Goal: Task Accomplishment & Management: Use online tool/utility

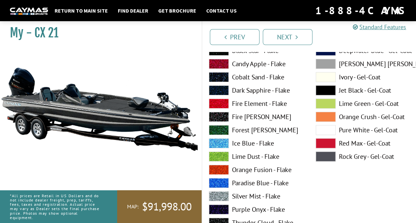
scroll to position [113, 0]
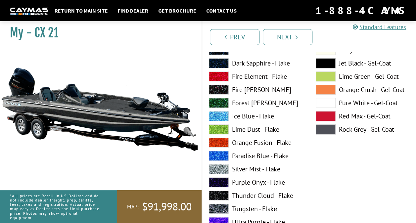
click at [334, 129] on span at bounding box center [326, 130] width 20 height 10
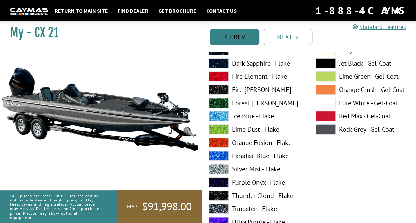
click at [243, 40] on link "Prev" at bounding box center [235, 37] width 50 height 16
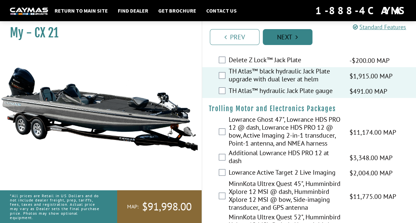
scroll to position [1, 0]
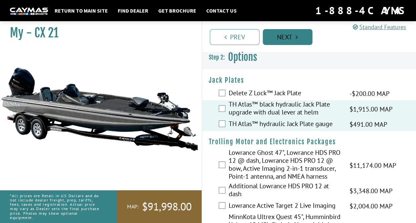
click at [290, 39] on link "Next" at bounding box center [288, 37] width 50 height 16
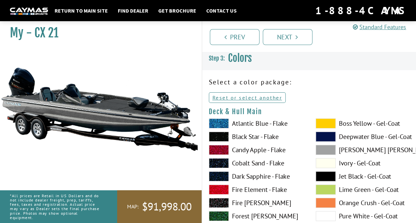
click at [348, 126] on label "Boss Yellow - Gel-Coat" at bounding box center [363, 124] width 94 height 10
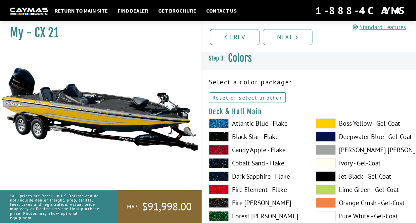
click at [246, 136] on label "Black Star - Flake" at bounding box center [256, 137] width 94 height 10
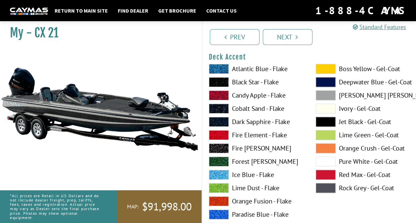
scroll to position [331, 0]
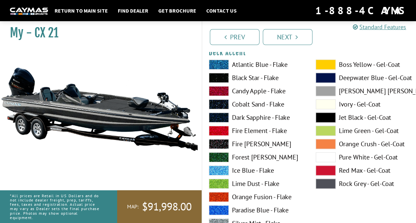
click at [349, 186] on label "Rock Grey - Gel-Coat" at bounding box center [363, 184] width 94 height 10
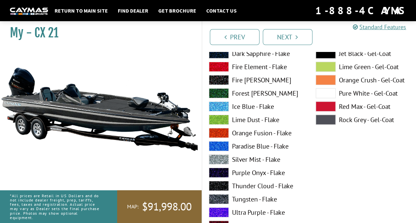
scroll to position [949, 0]
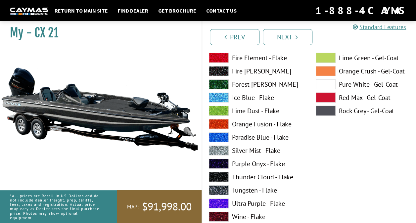
click at [274, 176] on label "Thunder Cloud - Flake" at bounding box center [256, 177] width 94 height 10
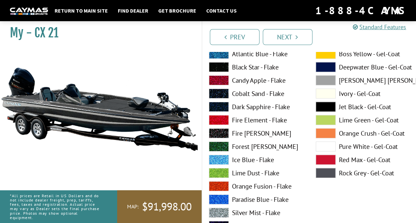
scroll to position [876, 0]
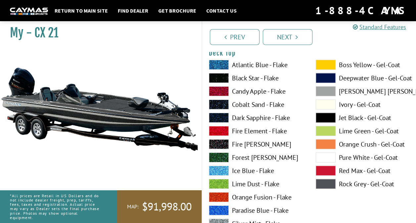
click at [271, 75] on label "Black Star - Flake" at bounding box center [256, 78] width 94 height 10
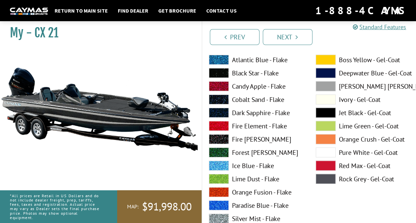
scroll to position [1970, 0]
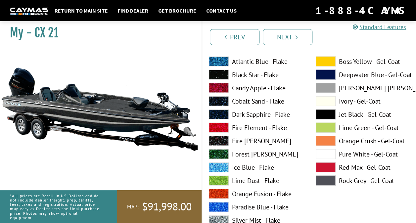
click at [369, 183] on label "Rock Grey - Gel-Coat" at bounding box center [363, 181] width 94 height 10
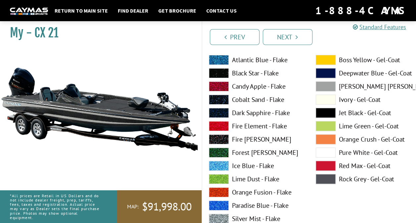
click at [367, 179] on label "Rock Grey - Gel-Coat" at bounding box center [363, 179] width 94 height 10
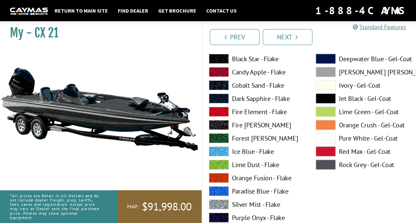
scroll to position [3242, 0]
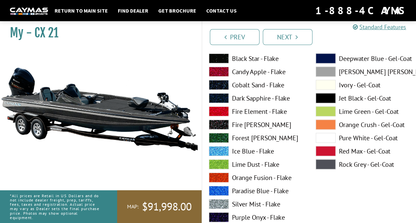
click at [365, 166] on label "Rock Grey - Gel-Coat" at bounding box center [363, 165] width 94 height 10
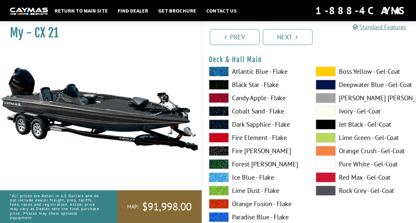
scroll to position [0, 0]
